Goal: Task Accomplishment & Management: Manage account settings

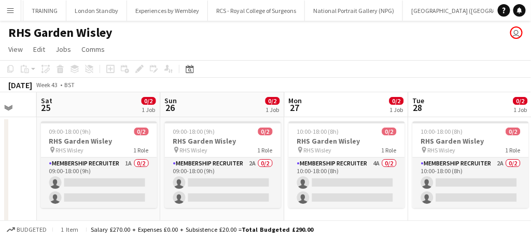
scroll to position [0, 336]
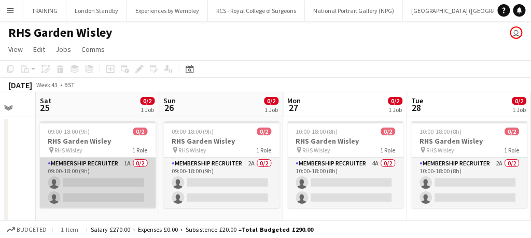
click at [100, 181] on app-card-role "Membership Recruiter 1A 0/2 09:00-18:00 (9h) single-neutral-actions single-neut…" at bounding box center [98, 183] width 116 height 50
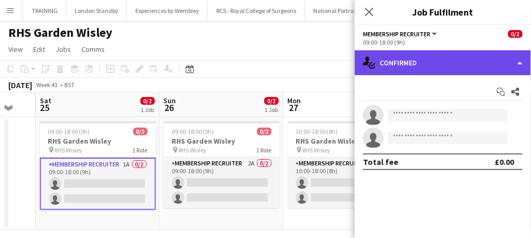
click at [409, 66] on div "single-neutral-actions-check-2 Confirmed" at bounding box center [443, 62] width 176 height 25
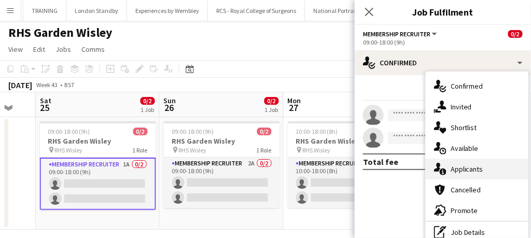
click at [452, 168] on span "Applicants" at bounding box center [467, 168] width 33 height 9
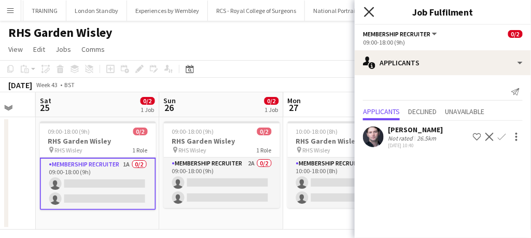
click at [370, 10] on icon "Close pop-in" at bounding box center [369, 12] width 10 height 10
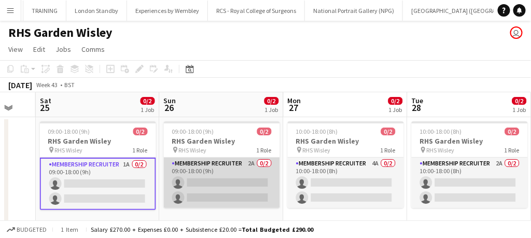
click at [215, 197] on app-card-role "Membership Recruiter 2A 0/2 09:00-18:00 (9h) single-neutral-actions single-neut…" at bounding box center [222, 183] width 116 height 50
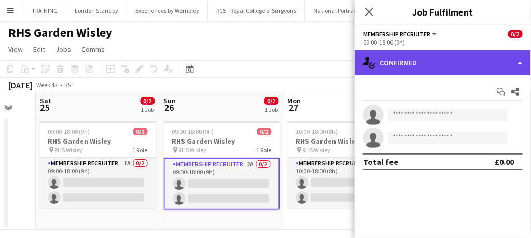
click at [418, 73] on div "single-neutral-actions-check-2 Confirmed" at bounding box center [443, 62] width 176 height 25
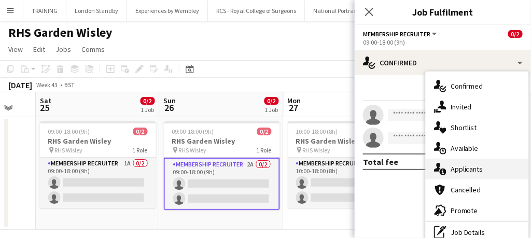
click at [445, 173] on icon at bounding box center [443, 172] width 7 height 7
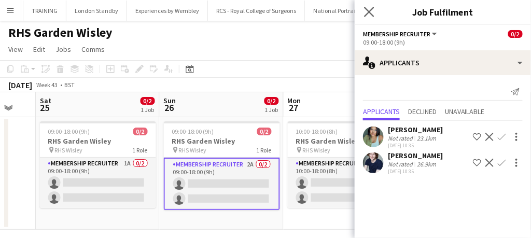
click at [374, 18] on app-icon "Close pop-in" at bounding box center [369, 12] width 15 height 15
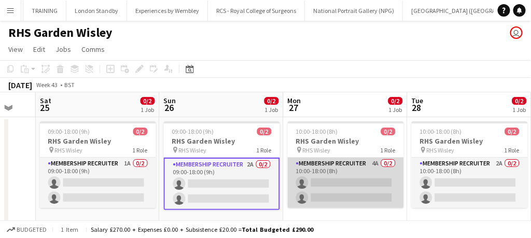
click at [330, 195] on app-card-role "Membership Recruiter 4A 0/2 10:00-18:00 (8h) single-neutral-actions single-neut…" at bounding box center [346, 183] width 116 height 50
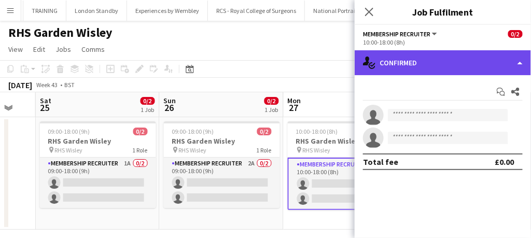
click at [432, 67] on div "single-neutral-actions-check-2 Confirmed" at bounding box center [443, 62] width 176 height 25
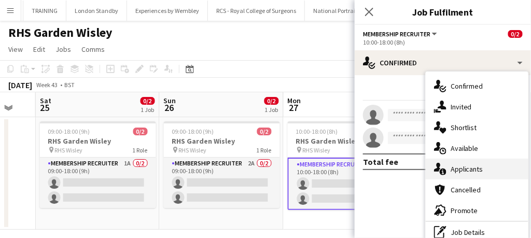
click at [452, 167] on span "Applicants" at bounding box center [467, 168] width 33 height 9
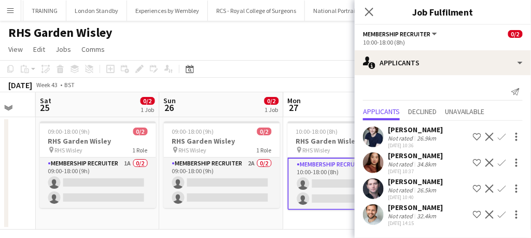
scroll to position [9, 0]
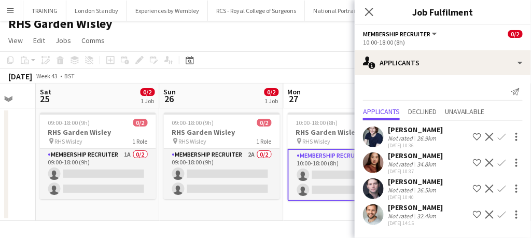
click at [509, 213] on div at bounding box center [515, 215] width 15 height 12
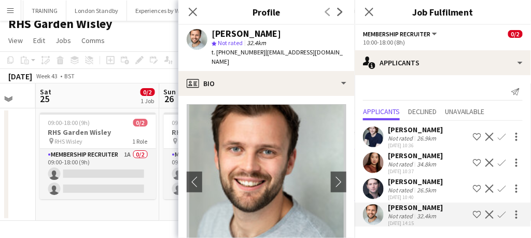
click at [497, 214] on button "Confirm" at bounding box center [502, 215] width 12 height 12
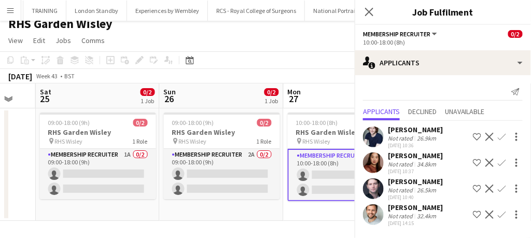
scroll to position [0, 0]
click at [501, 217] on app-icon "Confirm" at bounding box center [502, 215] width 8 height 8
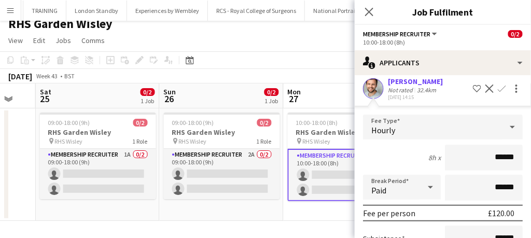
scroll to position [228, 0]
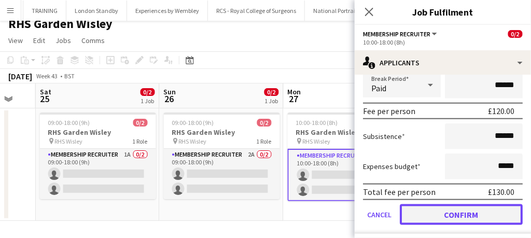
click at [469, 209] on button "Confirm" at bounding box center [461, 214] width 123 height 21
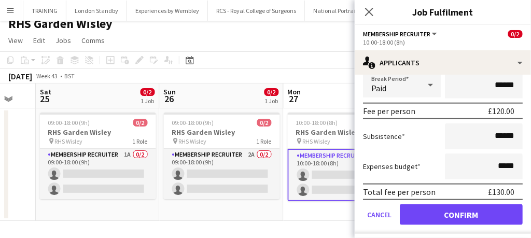
scroll to position [0, 0]
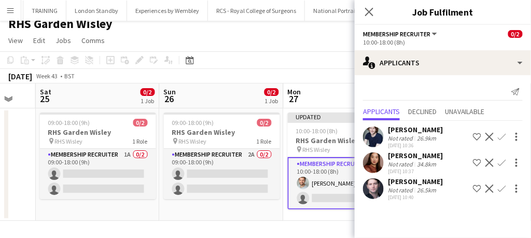
click at [501, 188] on app-icon "Confirm" at bounding box center [502, 189] width 8 height 8
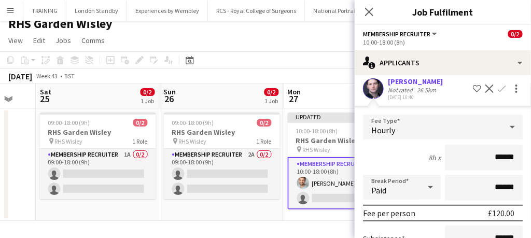
scroll to position [207, 0]
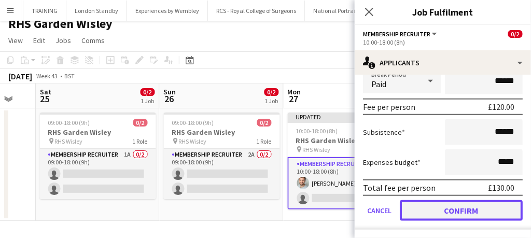
click at [462, 206] on button "Confirm" at bounding box center [461, 210] width 123 height 21
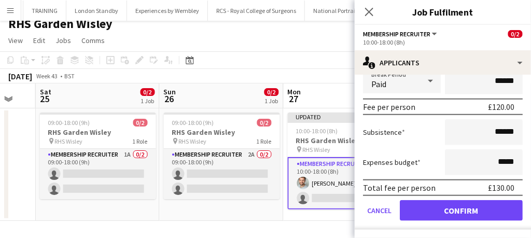
scroll to position [0, 0]
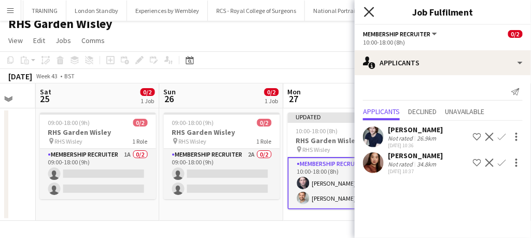
click at [372, 9] on icon at bounding box center [369, 12] width 10 height 10
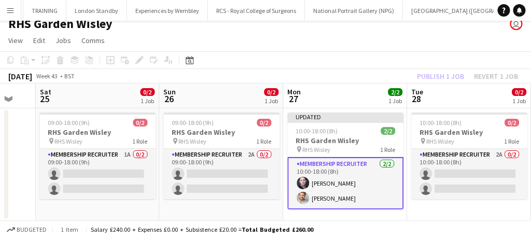
click at [374, 182] on app-card-role "Membership Recruiter [DATE] 10:00-18:00 (8h) [PERSON_NAME] [PERSON_NAME]" at bounding box center [346, 183] width 116 height 52
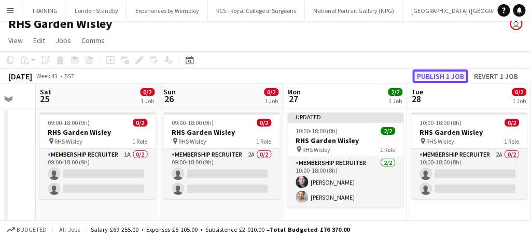
click at [434, 76] on button "Publish 1 job" at bounding box center [441, 76] width 56 height 13
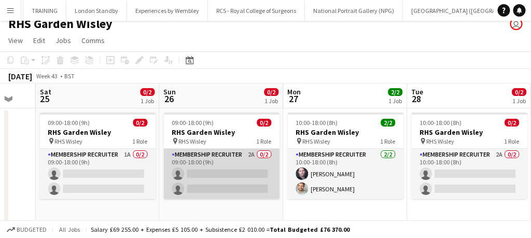
click at [221, 184] on app-card-role "Membership Recruiter 2A 0/2 09:00-18:00 (9h) single-neutral-actions single-neut…" at bounding box center [222, 174] width 116 height 50
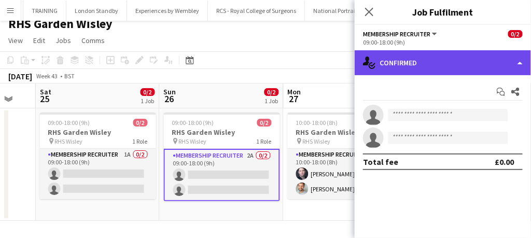
click at [420, 57] on div "single-neutral-actions-check-2 Confirmed" at bounding box center [443, 62] width 176 height 25
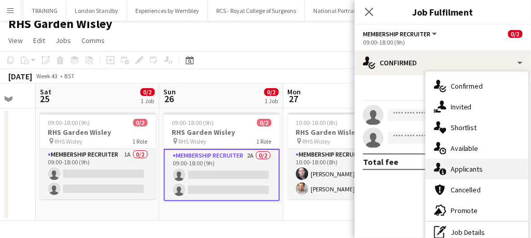
click at [455, 177] on div "single-neutral-actions-information Applicants" at bounding box center [477, 169] width 103 height 21
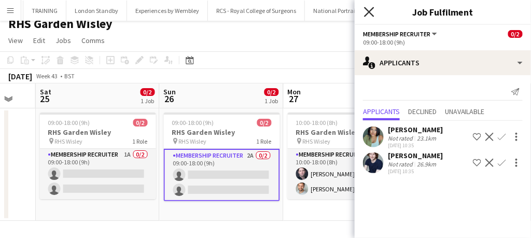
click at [374, 12] on icon "Close pop-in" at bounding box center [369, 12] width 10 height 10
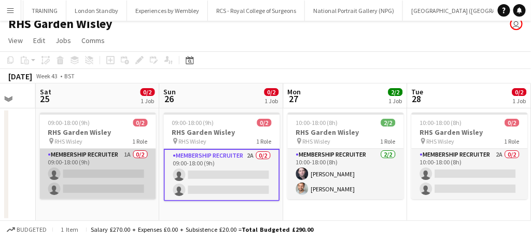
click at [102, 187] on app-card-role "Membership Recruiter 1A 0/2 09:00-18:00 (9h) single-neutral-actions single-neut…" at bounding box center [98, 174] width 116 height 50
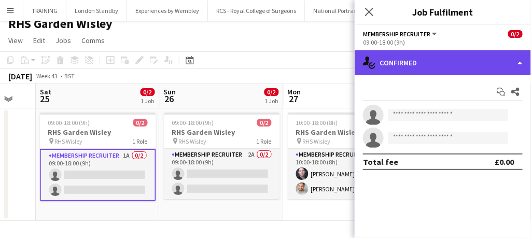
click at [410, 58] on div "single-neutral-actions-check-2 Confirmed" at bounding box center [443, 62] width 176 height 25
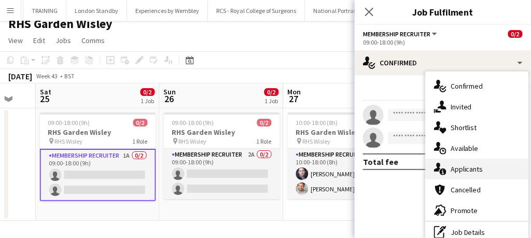
click at [466, 179] on div "single-neutral-actions-information Applicants" at bounding box center [477, 169] width 103 height 21
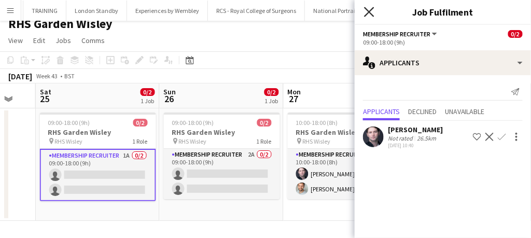
click at [367, 15] on icon at bounding box center [369, 12] width 10 height 10
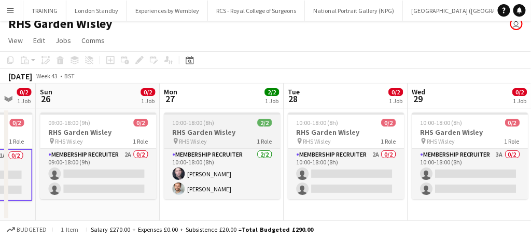
scroll to position [0, 474]
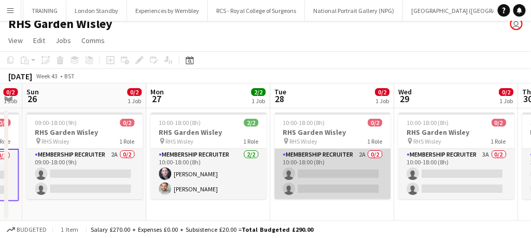
click at [314, 173] on app-card-role "Membership Recruiter 2A 0/2 10:00-18:00 (8h) single-neutral-actions single-neut…" at bounding box center [332, 174] width 116 height 50
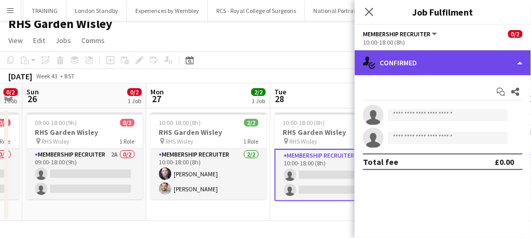
click at [418, 61] on div "single-neutral-actions-check-2 Confirmed" at bounding box center [443, 62] width 176 height 25
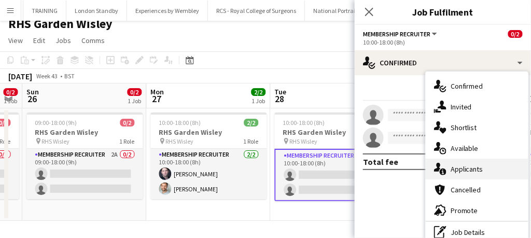
click at [463, 175] on div "single-neutral-actions-information Applicants" at bounding box center [477, 169] width 103 height 21
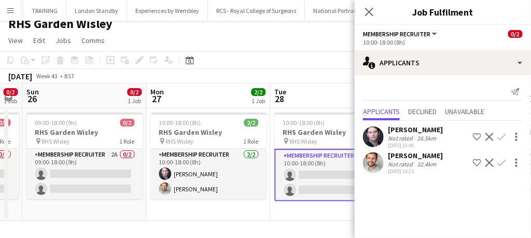
click at [502, 160] on app-icon "Confirm" at bounding box center [502, 163] width 8 height 8
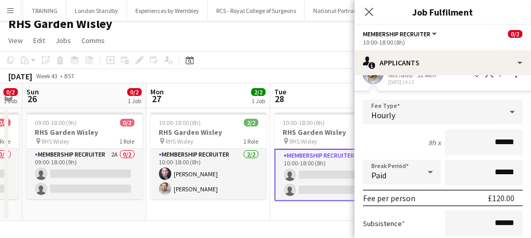
scroll to position [181, 0]
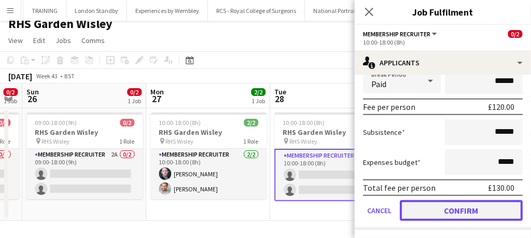
click at [449, 209] on button "Confirm" at bounding box center [461, 210] width 123 height 21
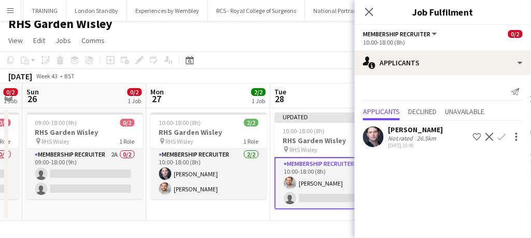
scroll to position [0, 0]
click at [499, 137] on app-icon "Confirm" at bounding box center [502, 137] width 8 height 8
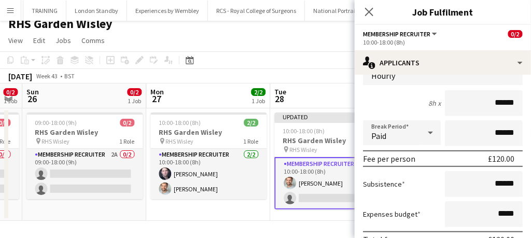
scroll to position [155, 0]
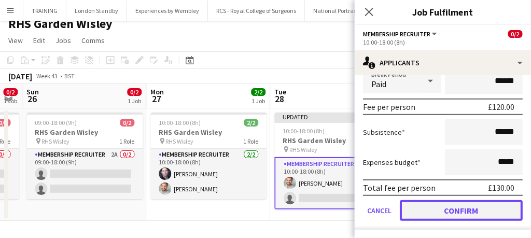
click at [445, 210] on button "Confirm" at bounding box center [461, 210] width 123 height 21
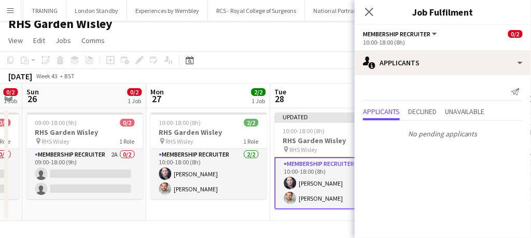
scroll to position [0, 0]
click at [372, 14] on icon at bounding box center [369, 12] width 10 height 10
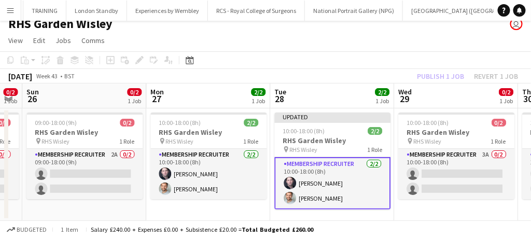
click at [355, 184] on app-card-role "Membership Recruiter [DATE] 10:00-18:00 (8h) [PERSON_NAME] [PERSON_NAME]" at bounding box center [332, 183] width 116 height 52
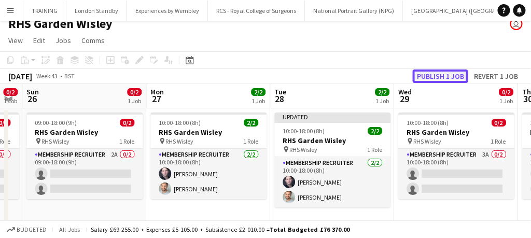
click at [432, 77] on button "Publish 1 job" at bounding box center [441, 76] width 56 height 13
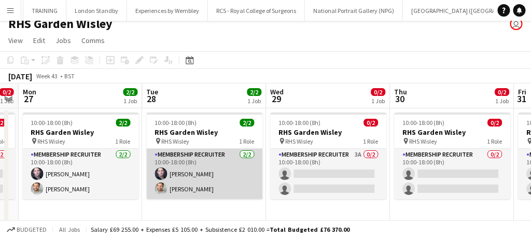
scroll to position [0, 359]
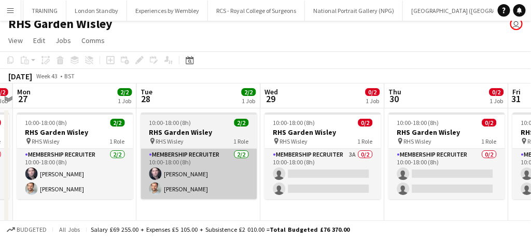
click at [322, 177] on app-card-role "Membership Recruiter 3A 0/2 10:00-18:00 (8h) single-neutral-actions single-neut…" at bounding box center [323, 174] width 116 height 50
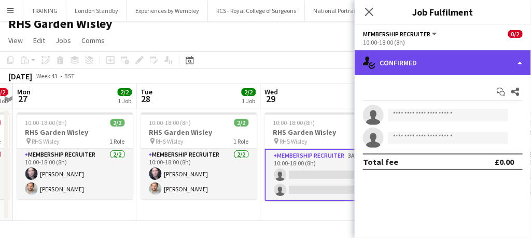
click at [436, 62] on div "single-neutral-actions-check-2 Confirmed" at bounding box center [443, 62] width 176 height 25
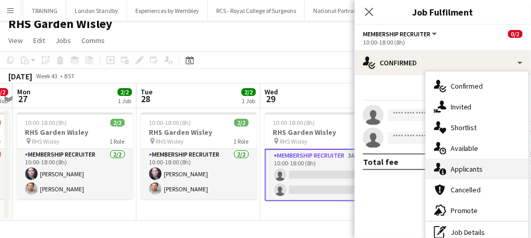
click at [466, 167] on span "Applicants" at bounding box center [467, 168] width 33 height 9
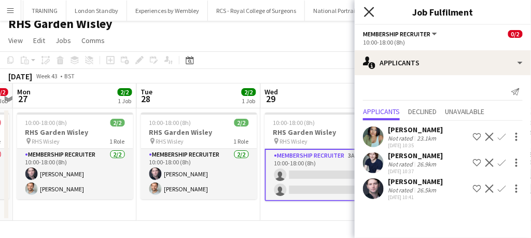
click at [368, 10] on icon at bounding box center [369, 12] width 10 height 10
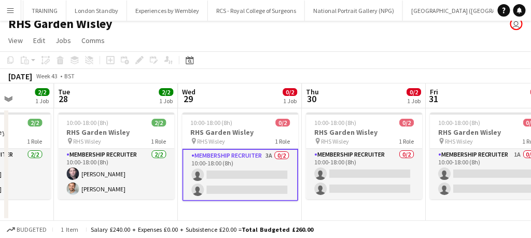
scroll to position [0, 442]
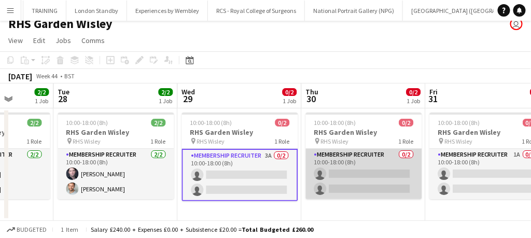
click at [360, 181] on app-card-role "Membership Recruiter 0/2 10:00-18:00 (8h) single-neutral-actions single-neutral…" at bounding box center [364, 174] width 116 height 50
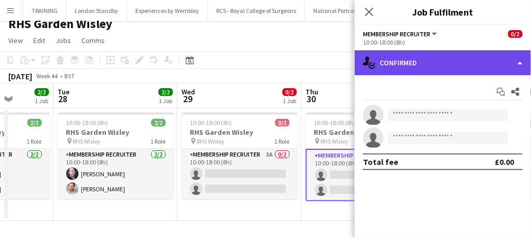
click at [408, 59] on div "single-neutral-actions-check-2 Confirmed" at bounding box center [443, 62] width 176 height 25
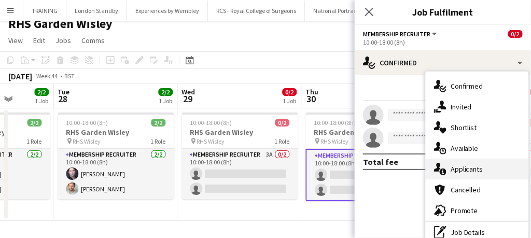
click at [448, 177] on div "single-neutral-actions-information Applicants" at bounding box center [477, 169] width 103 height 21
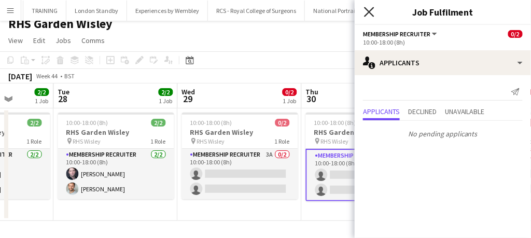
click at [374, 7] on icon at bounding box center [369, 12] width 10 height 10
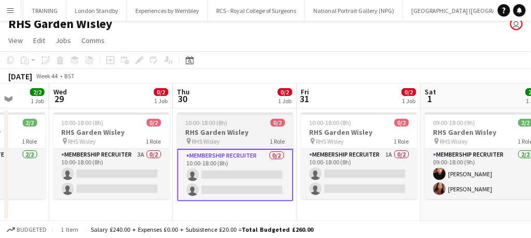
scroll to position [0, 323]
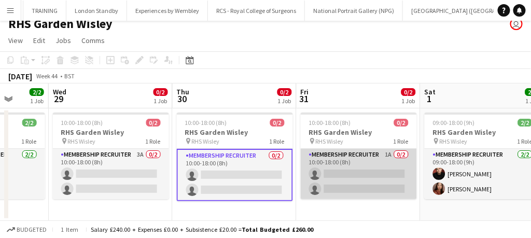
click at [362, 176] on app-card-role "Membership Recruiter 1A 0/2 10:00-18:00 (8h) single-neutral-actions single-neut…" at bounding box center [359, 174] width 116 height 50
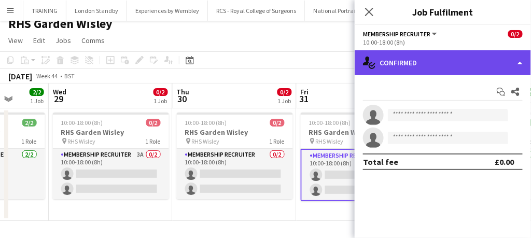
click at [408, 71] on div "single-neutral-actions-check-2 Confirmed" at bounding box center [443, 62] width 176 height 25
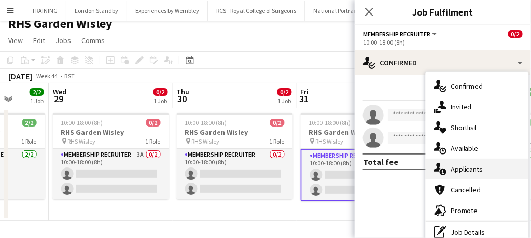
click at [449, 163] on div "single-neutral-actions-information Applicants" at bounding box center [477, 169] width 103 height 21
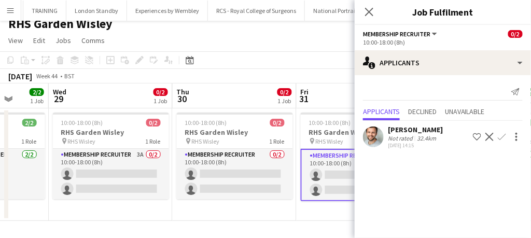
click at [508, 134] on button "Confirm" at bounding box center [502, 137] width 12 height 12
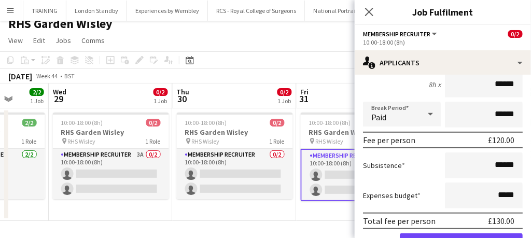
scroll to position [155, 0]
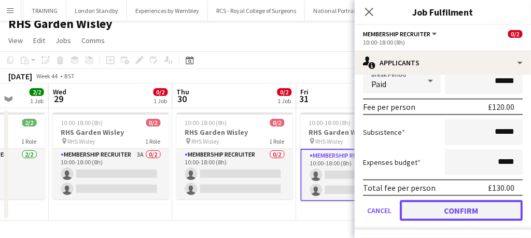
click at [448, 202] on button "Confirm" at bounding box center [461, 210] width 123 height 21
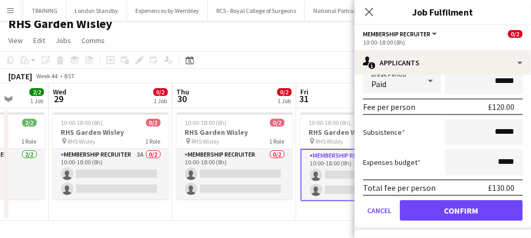
scroll to position [0, 0]
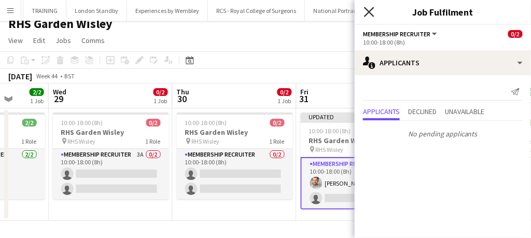
click at [369, 13] on icon "Close pop-in" at bounding box center [369, 12] width 10 height 10
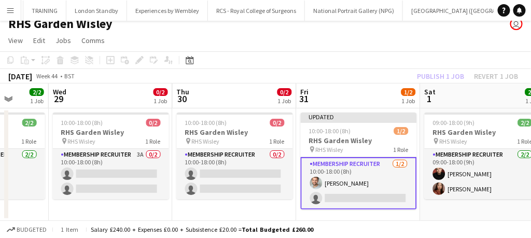
click at [374, 174] on app-card-role "Membership Recruiter [DATE] 10:00-18:00 (8h) [PERSON_NAME] single-neutral-actio…" at bounding box center [359, 183] width 116 height 52
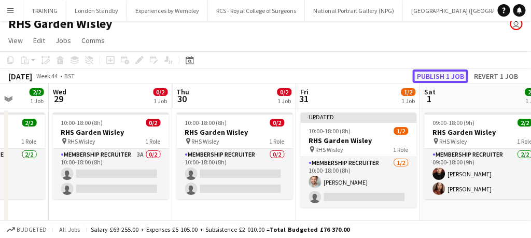
click at [445, 74] on button "Publish 1 job" at bounding box center [441, 76] width 56 height 13
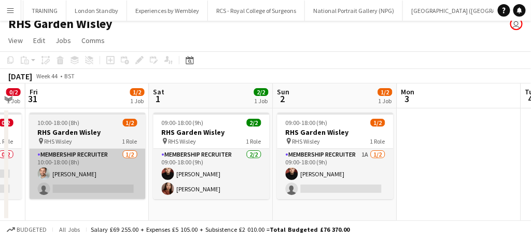
scroll to position [0, 349]
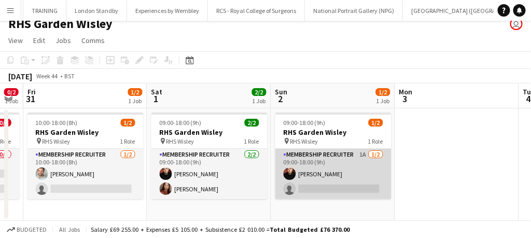
click at [347, 181] on app-card-role "Membership Recruiter 1A [DATE] 09:00-18:00 (9h) [PERSON_NAME] single-neutral-ac…" at bounding box center [334, 174] width 116 height 50
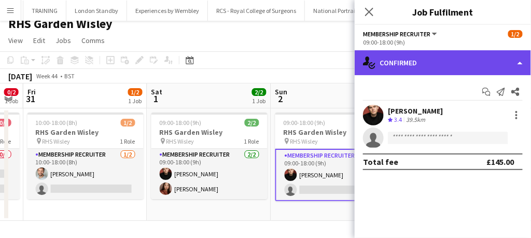
click at [404, 58] on div "single-neutral-actions-check-2 Confirmed" at bounding box center [443, 62] width 176 height 25
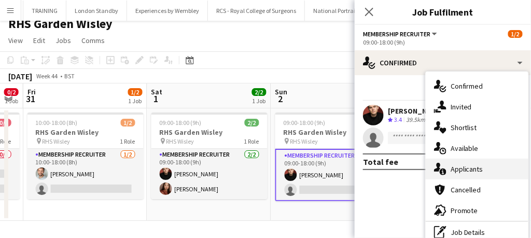
click at [458, 171] on span "Applicants" at bounding box center [467, 168] width 33 height 9
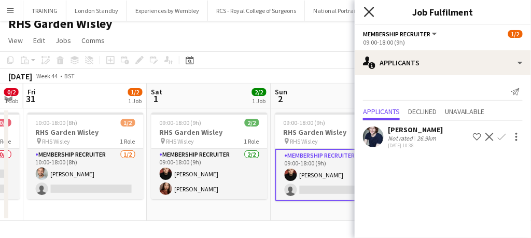
click at [372, 13] on icon "Close pop-in" at bounding box center [369, 12] width 10 height 10
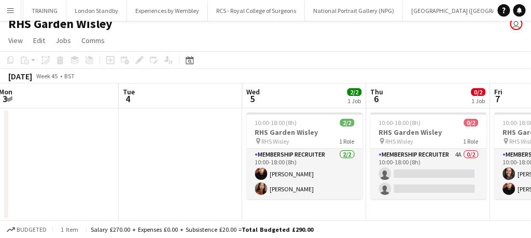
scroll to position [0, 354]
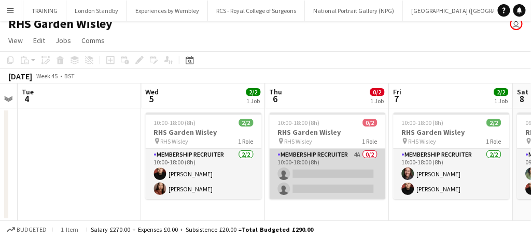
click at [325, 184] on app-card-role "Membership Recruiter 4A 0/2 10:00-18:00 (8h) single-neutral-actions single-neut…" at bounding box center [328, 174] width 116 height 50
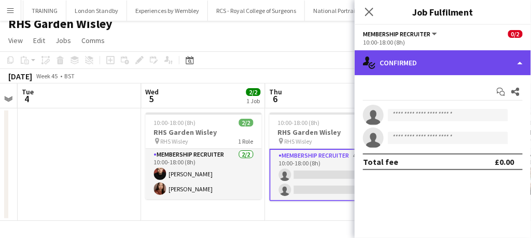
click at [413, 60] on div "single-neutral-actions-check-2 Confirmed" at bounding box center [443, 62] width 176 height 25
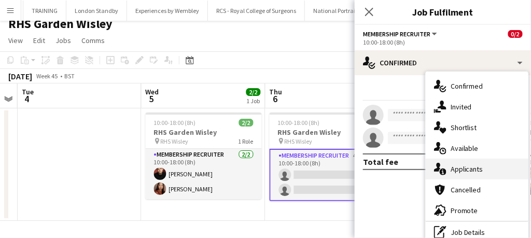
click at [459, 169] on span "Applicants" at bounding box center [467, 168] width 33 height 9
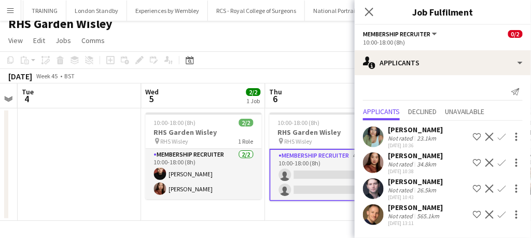
click at [459, 169] on mat-expansion-panel "users2 Applicants Send notification Applicants Declined Unavailable [PERSON_NAM…" at bounding box center [443, 156] width 176 height 163
click at [369, 8] on icon "Close pop-in" at bounding box center [369, 12] width 8 height 8
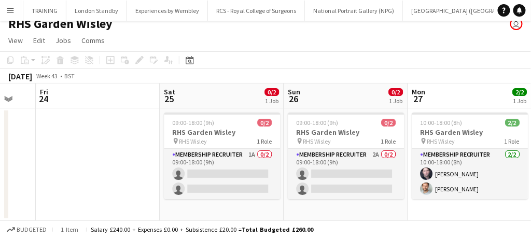
scroll to position [0, 311]
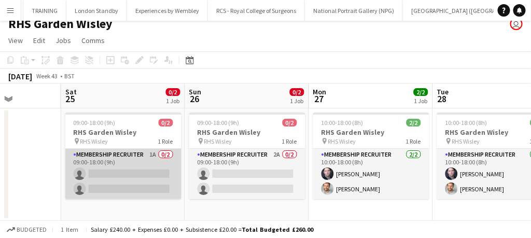
click at [125, 167] on app-card-role "Membership Recruiter 1A 0/2 09:00-18:00 (9h) single-neutral-actions single-neut…" at bounding box center [123, 174] width 116 height 50
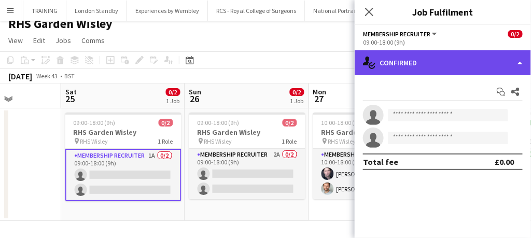
click at [394, 68] on div "single-neutral-actions-check-2 Confirmed" at bounding box center [443, 62] width 176 height 25
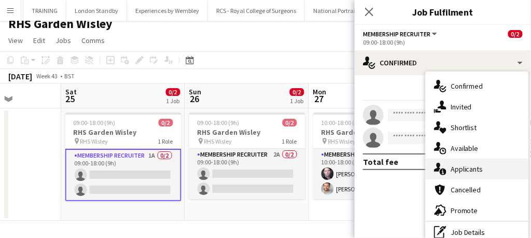
click at [451, 166] on span "Applicants" at bounding box center [467, 168] width 33 height 9
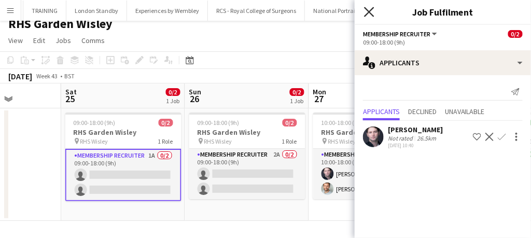
click at [372, 7] on icon "Close pop-in" at bounding box center [369, 12] width 10 height 10
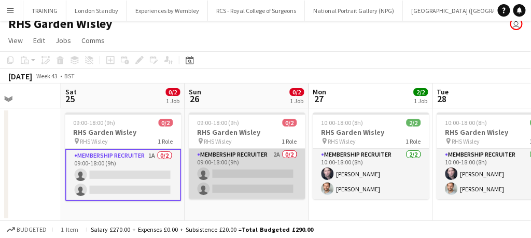
click at [261, 181] on app-card-role "Membership Recruiter 2A 0/2 09:00-18:00 (9h) single-neutral-actions single-neut…" at bounding box center [247, 174] width 116 height 50
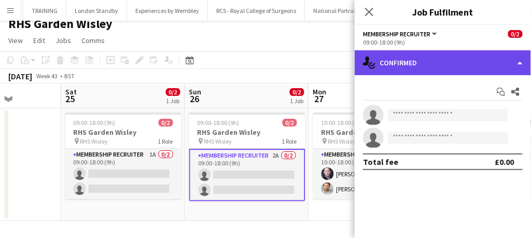
click at [411, 63] on div "single-neutral-actions-check-2 Confirmed" at bounding box center [443, 62] width 176 height 25
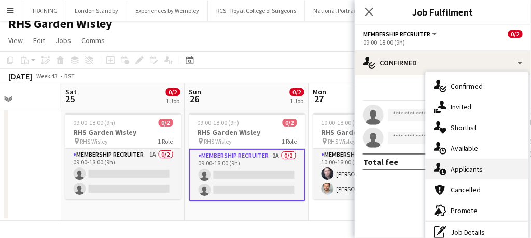
click at [444, 174] on icon "single-neutral-actions-information" at bounding box center [440, 169] width 12 height 12
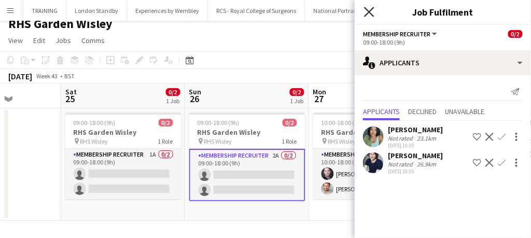
click at [368, 11] on icon at bounding box center [369, 12] width 10 height 10
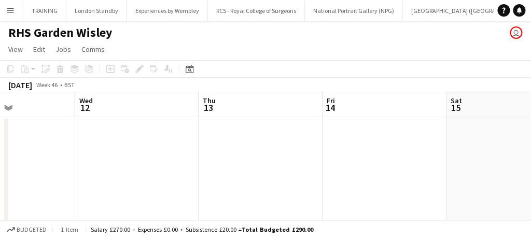
scroll to position [9, 0]
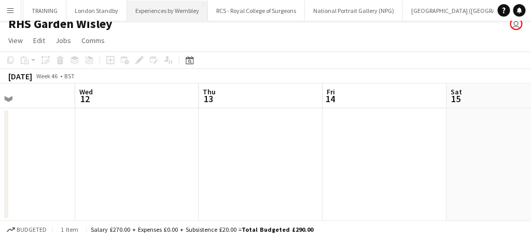
click at [127, 11] on button "Experiences by Wembley Close" at bounding box center [167, 11] width 81 height 20
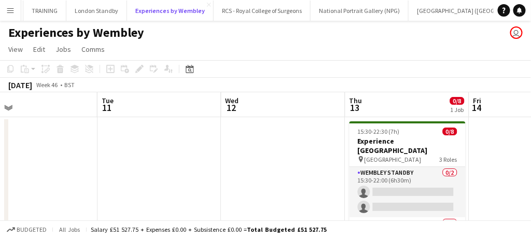
scroll to position [0, 394]
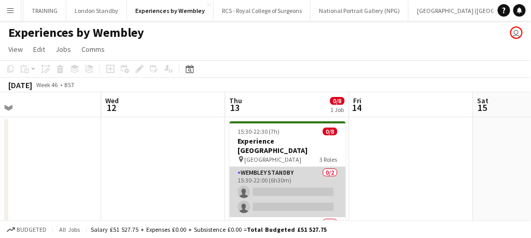
click at [295, 197] on app-card-role "Wembley Standby 0/2 15:30-22:00 (6h30m) single-neutral-actions single-neutral-a…" at bounding box center [288, 192] width 116 height 50
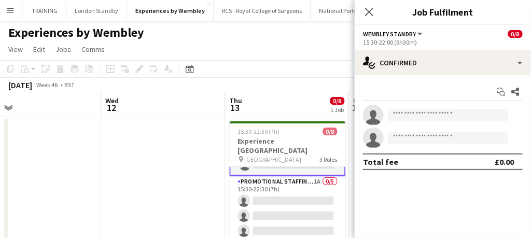
scroll to position [3, 0]
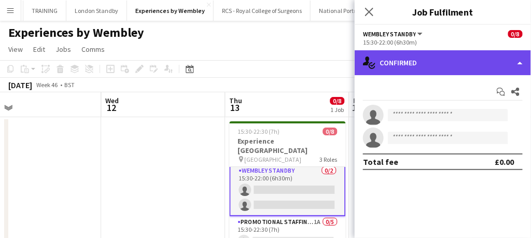
click at [445, 57] on div "single-neutral-actions-check-2 Confirmed" at bounding box center [443, 62] width 176 height 25
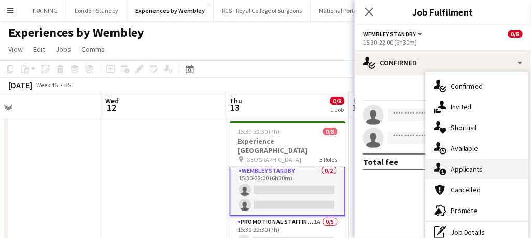
click at [460, 165] on span "Applicants" at bounding box center [467, 168] width 33 height 9
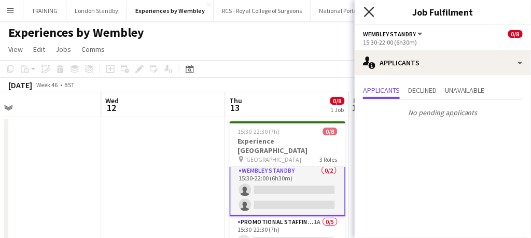
click at [372, 12] on icon "Close pop-in" at bounding box center [369, 12] width 10 height 10
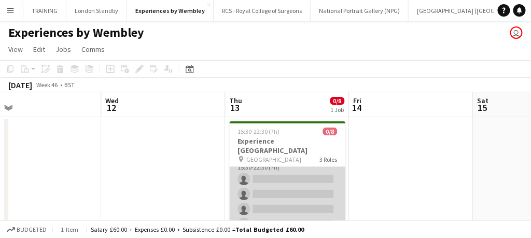
click at [285, 177] on app-card-role "Promotional Staffing (Brand Ambassadors) 1A 0/5 15:30-22:30 (7h) single-neutral…" at bounding box center [288, 201] width 116 height 95
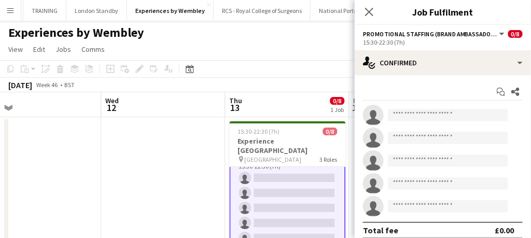
scroll to position [64, 0]
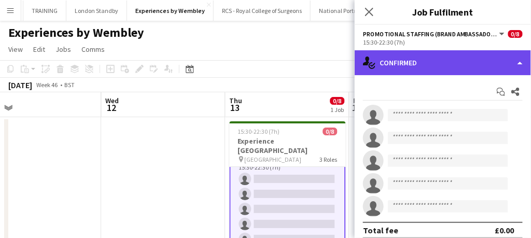
click at [434, 63] on div "single-neutral-actions-check-2 Confirmed" at bounding box center [443, 62] width 176 height 25
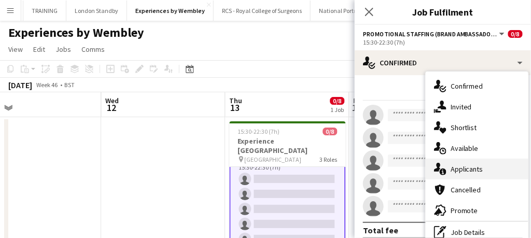
click at [464, 169] on span "Applicants" at bounding box center [467, 168] width 33 height 9
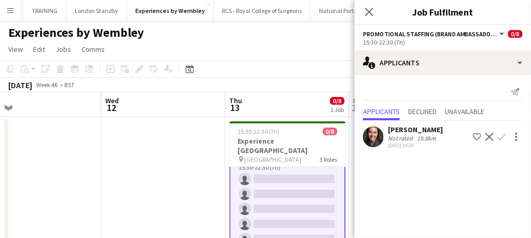
click at [504, 131] on button "Confirm" at bounding box center [502, 137] width 12 height 12
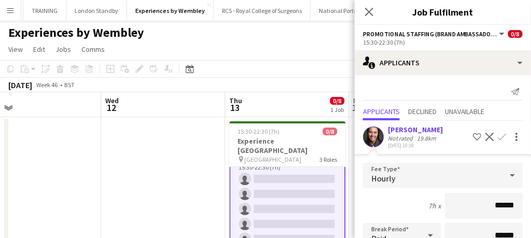
scroll to position [135, 0]
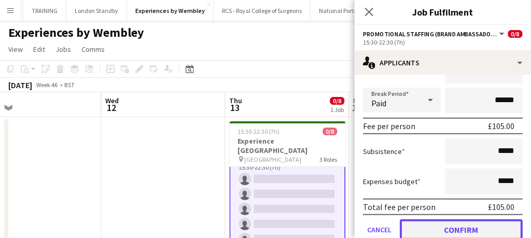
click at [435, 230] on button "Confirm" at bounding box center [461, 229] width 123 height 21
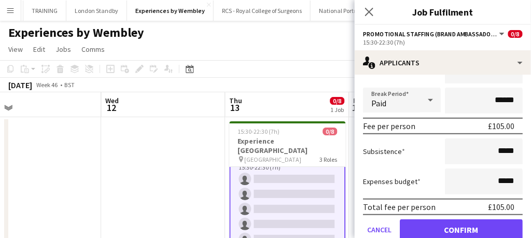
scroll to position [0, 0]
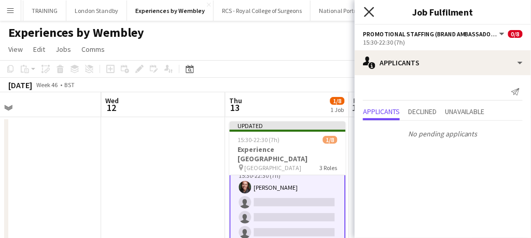
click at [372, 9] on icon "Close pop-in" at bounding box center [369, 12] width 10 height 10
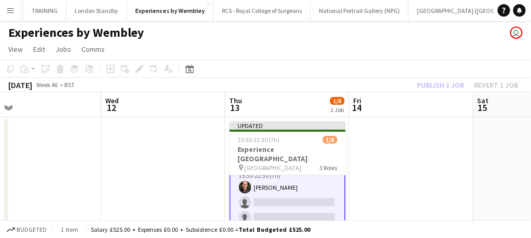
click at [297, 183] on app-card-role "Promotional Staffing (Brand Ambassadors) [DATE] 15:30-22:30 (7h) [PERSON_NAME] …" at bounding box center [288, 210] width 116 height 98
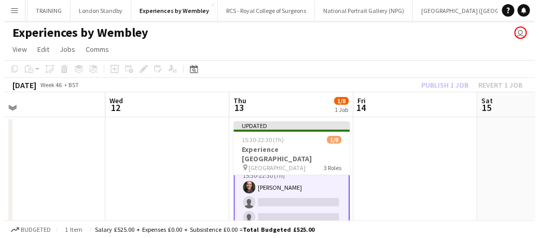
scroll to position [63, 0]
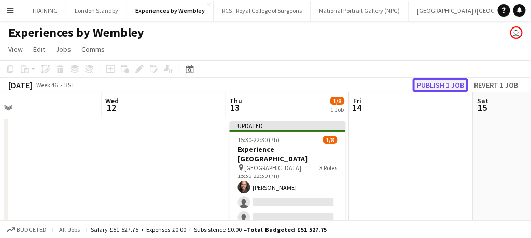
click at [432, 86] on button "Publish 1 job" at bounding box center [441, 84] width 56 height 13
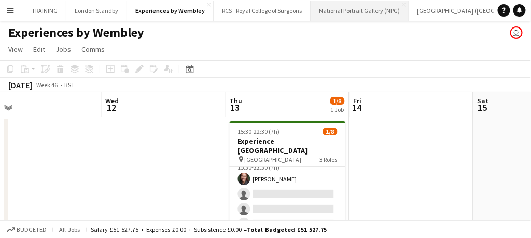
click at [311, 13] on button "National Portrait Gallery (NPG) Close" at bounding box center [360, 11] width 98 height 20
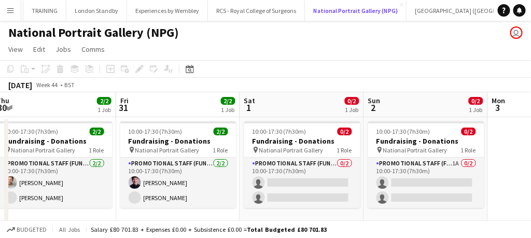
scroll to position [0, 389]
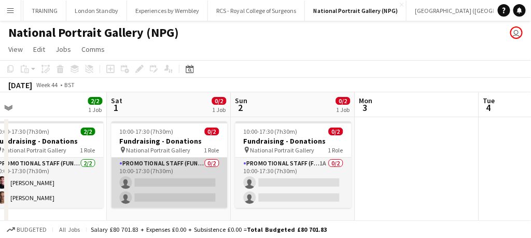
click at [176, 188] on app-card-role "Promotional Staff (Fundraiser) 0/2 10:00-17:30 (7h30m) single-neutral-actions s…" at bounding box center [170, 183] width 116 height 50
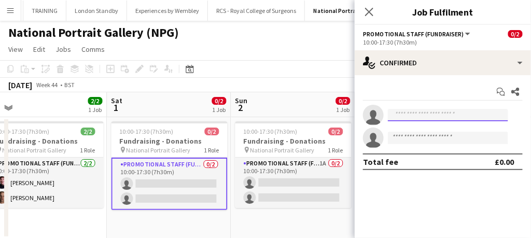
click at [419, 116] on input at bounding box center [448, 115] width 120 height 12
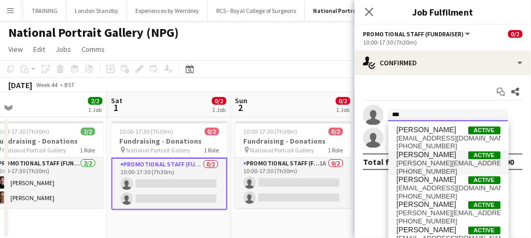
type input "***"
click at [419, 163] on span "[PERSON_NAME][EMAIL_ADDRESS][DOMAIN_NAME]" at bounding box center [449, 163] width 104 height 8
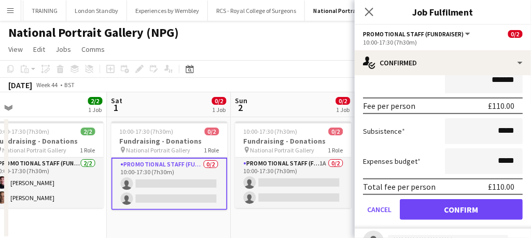
scroll to position [103, 0]
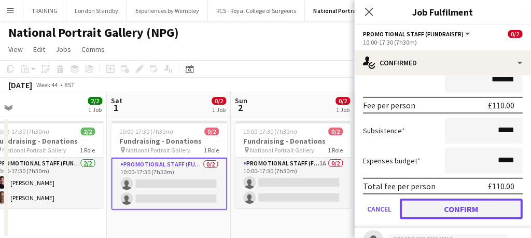
click at [432, 204] on button "Confirm" at bounding box center [461, 209] width 123 height 21
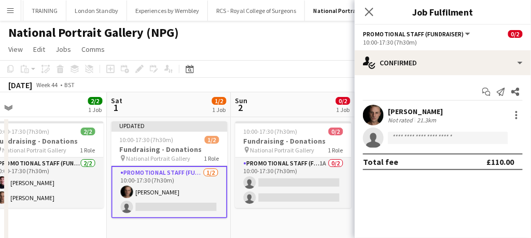
scroll to position [0, 0]
click at [372, 16] on icon "Close pop-in" at bounding box center [369, 12] width 10 height 10
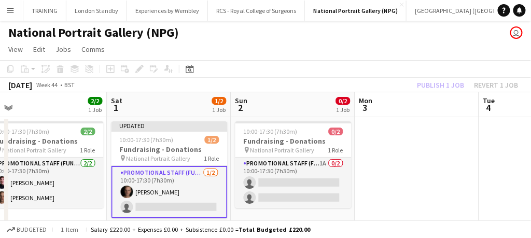
click at [194, 175] on app-card-role "Promotional Staff (Fundraiser) [DATE] 10:00-17:30 (7h30m) [PERSON_NAME] single-…" at bounding box center [170, 192] width 116 height 52
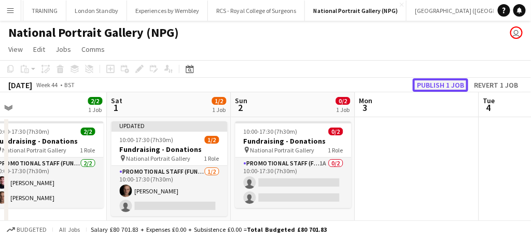
click at [440, 85] on button "Publish 1 job" at bounding box center [441, 84] width 56 height 13
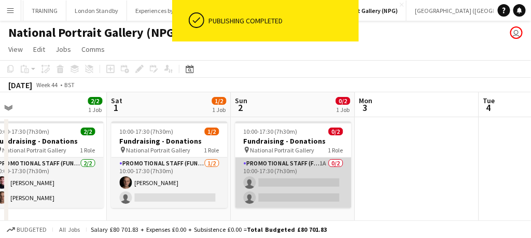
click at [314, 176] on app-card-role "Promotional Staff (Fundraiser) 1A 0/2 10:00-17:30 (7h30m) single-neutral-action…" at bounding box center [294, 183] width 116 height 50
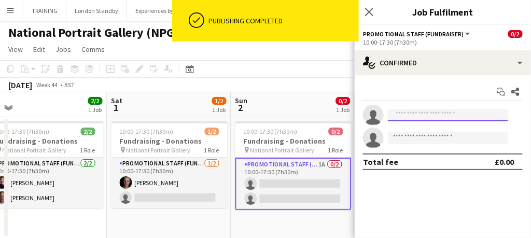
click at [413, 112] on input at bounding box center [448, 115] width 120 height 12
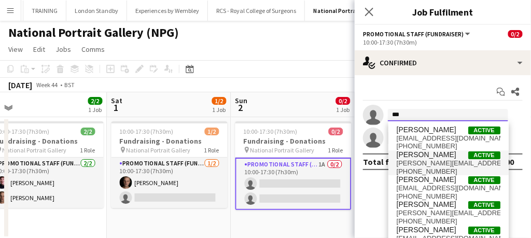
type input "***"
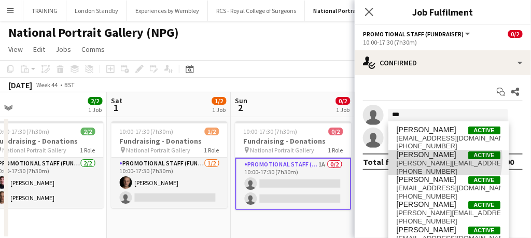
click at [419, 159] on span "[PERSON_NAME][EMAIL_ADDRESS][DOMAIN_NAME]" at bounding box center [449, 163] width 104 height 8
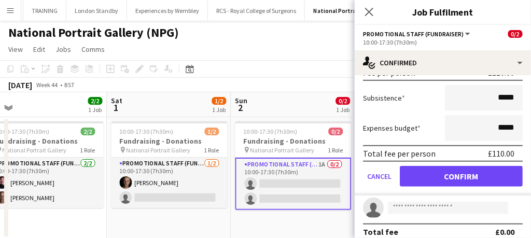
scroll to position [136, 0]
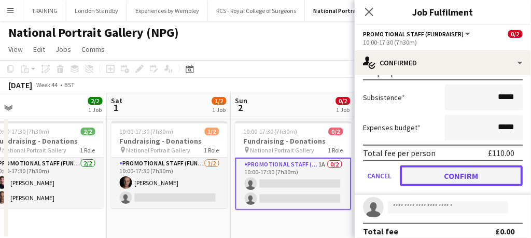
click at [422, 167] on button "Confirm" at bounding box center [461, 176] width 123 height 21
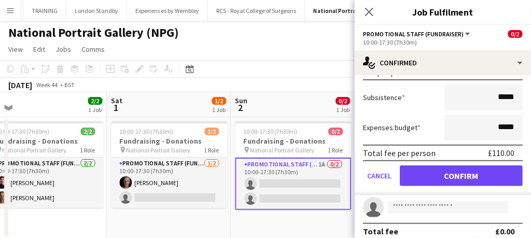
scroll to position [0, 0]
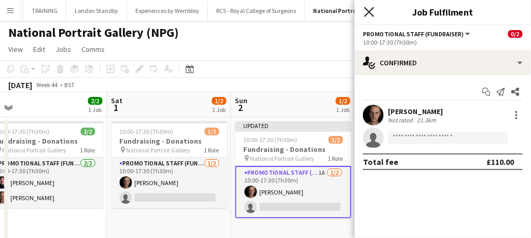
click at [372, 11] on icon "Close pop-in" at bounding box center [369, 12] width 10 height 10
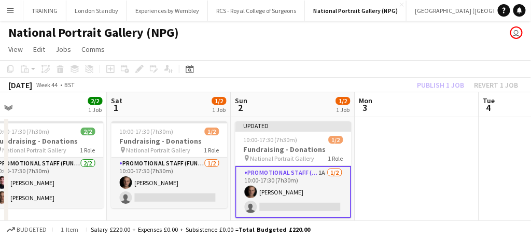
click at [321, 176] on app-card-role "Promotional Staff (Fundraiser) 1A [DATE] 10:00-17:30 (7h30m) [PERSON_NAME] sing…" at bounding box center [294, 192] width 116 height 52
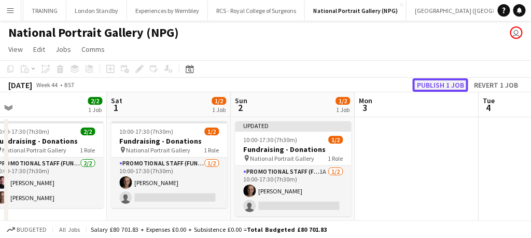
click at [433, 85] on button "Publish 1 job" at bounding box center [441, 84] width 56 height 13
